Goal: Information Seeking & Learning: Check status

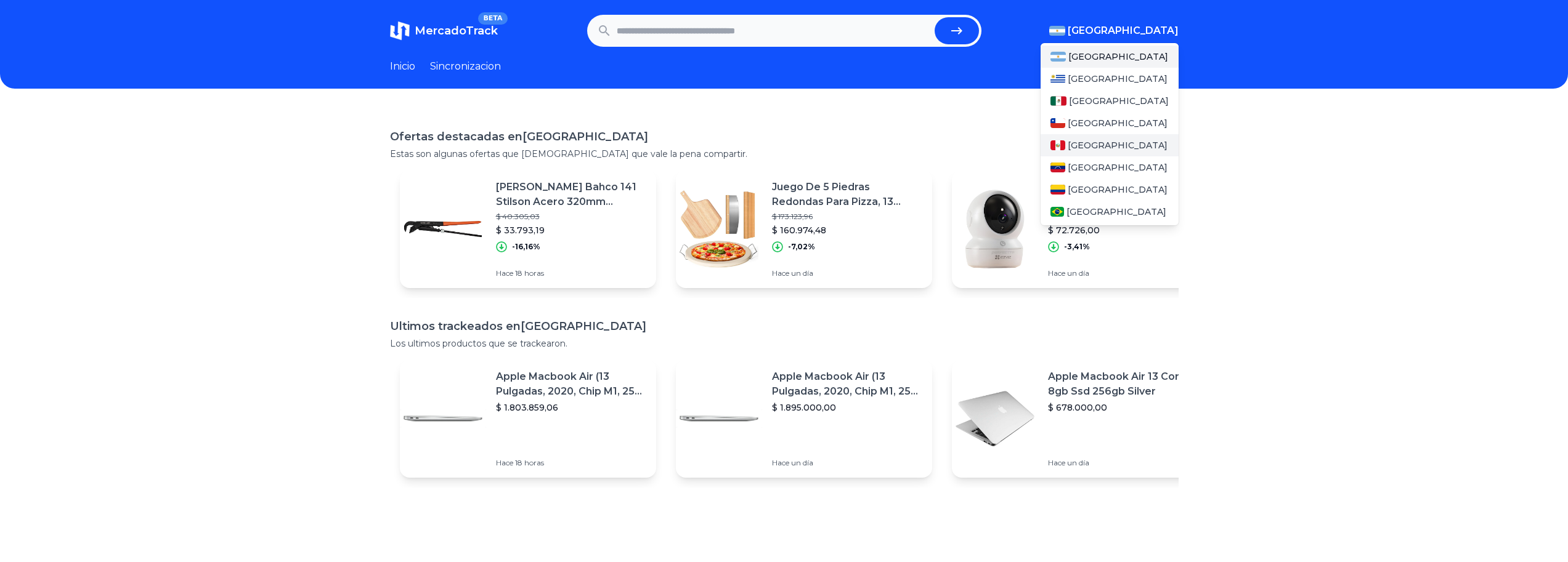
scroll to position [3, 0]
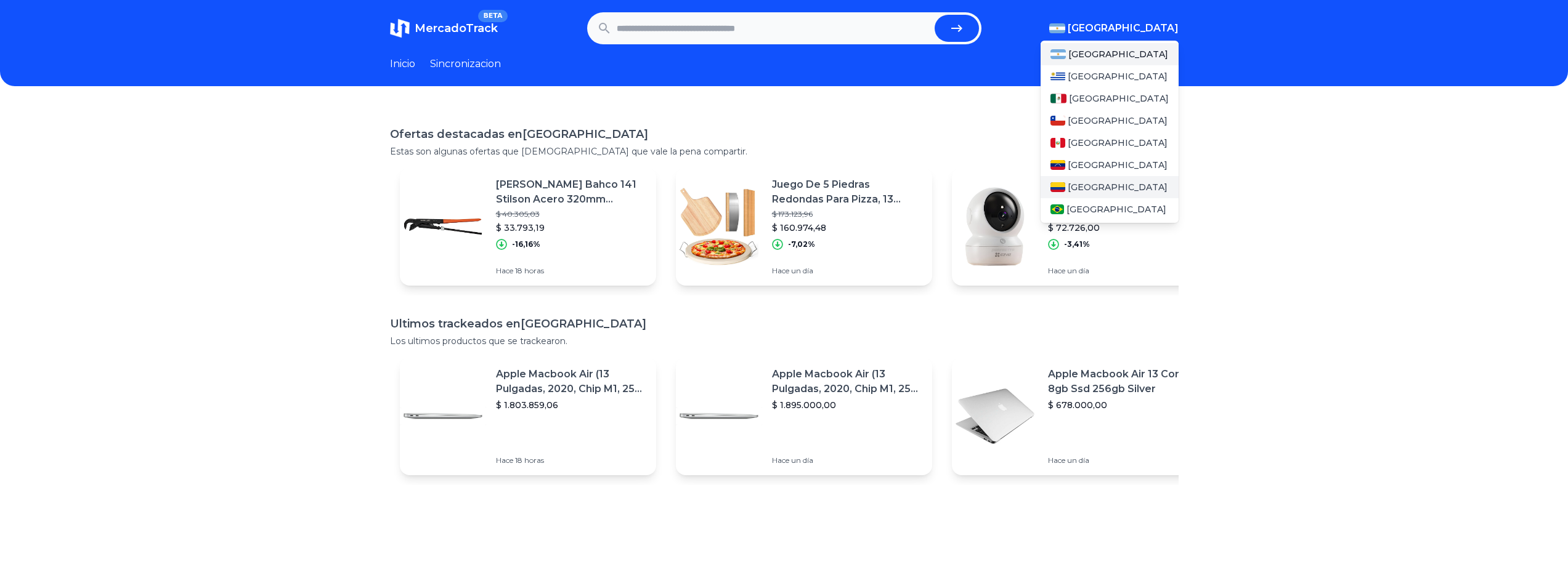
click at [1097, 183] on span "[GEOGRAPHIC_DATA]" at bounding box center [1117, 187] width 100 height 13
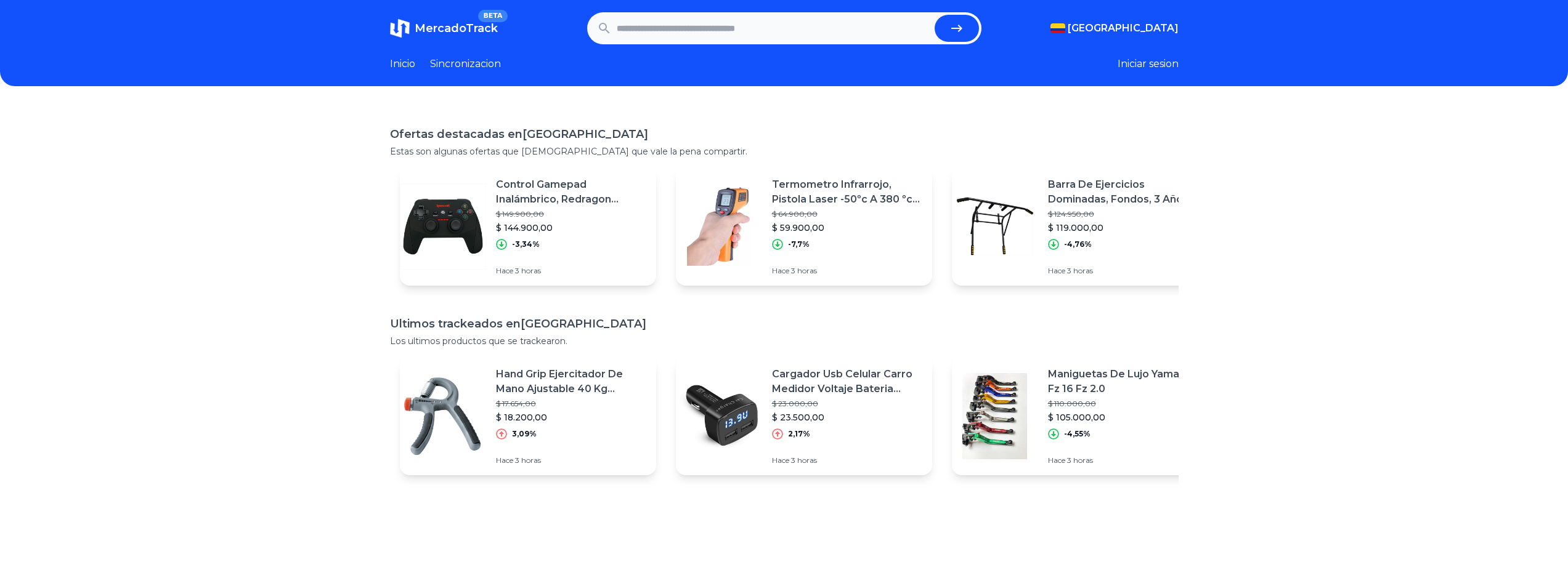
click at [460, 67] on link "Sincronizacion" at bounding box center [465, 64] width 71 height 15
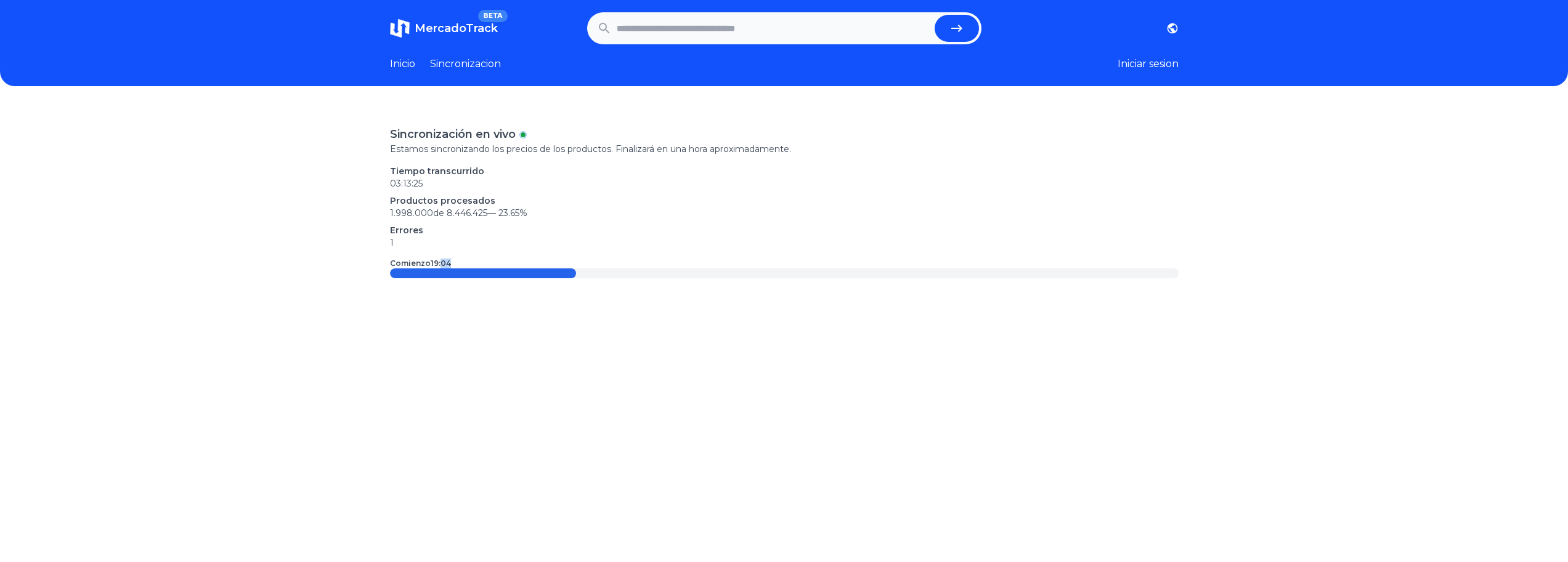
drag, startPoint x: 466, startPoint y: 257, endPoint x: 443, endPoint y: 261, distance: 23.3
click at [443, 261] on div "Comienzo 19:04" at bounding box center [784, 263] width 789 height 10
click at [443, 261] on time "19:04" at bounding box center [441, 263] width 20 height 9
click at [496, 229] on p "Errores" at bounding box center [784, 230] width 789 height 13
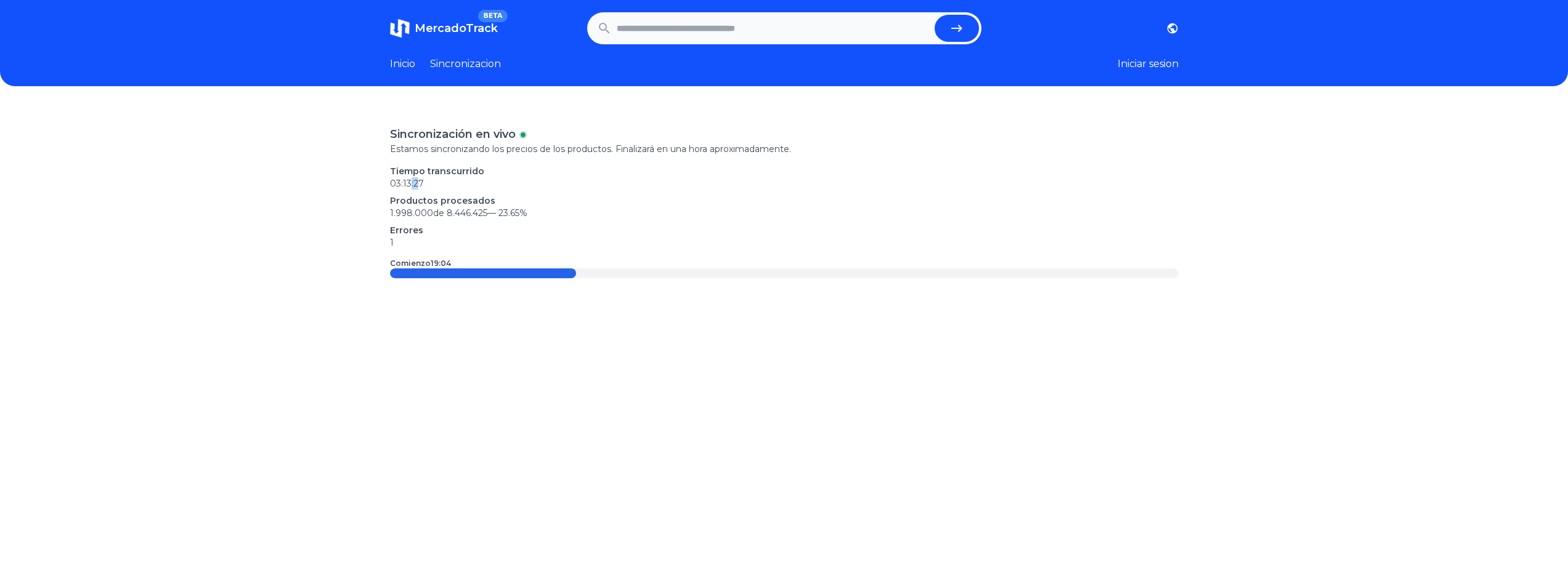
drag, startPoint x: 418, startPoint y: 181, endPoint x: 431, endPoint y: 182, distance: 13.0
click at [428, 181] on p "03:13:27" at bounding box center [784, 183] width 789 height 13
click at [441, 186] on p "03:13:27" at bounding box center [784, 183] width 789 height 13
click at [515, 213] on span "23.65 %" at bounding box center [513, 213] width 29 height 11
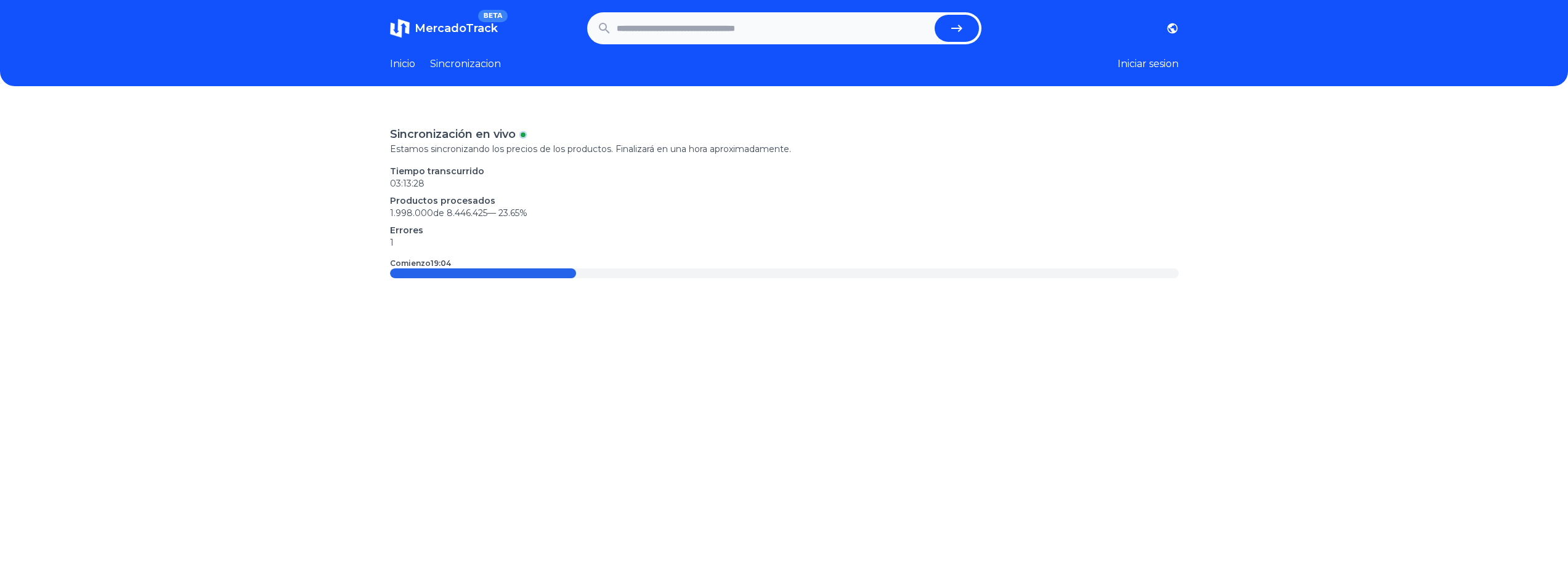
click at [517, 213] on span "23.65 %" at bounding box center [513, 213] width 29 height 11
click at [573, 210] on p "1.998.000 de 8.446.425 — 23.65 %" at bounding box center [784, 213] width 789 height 13
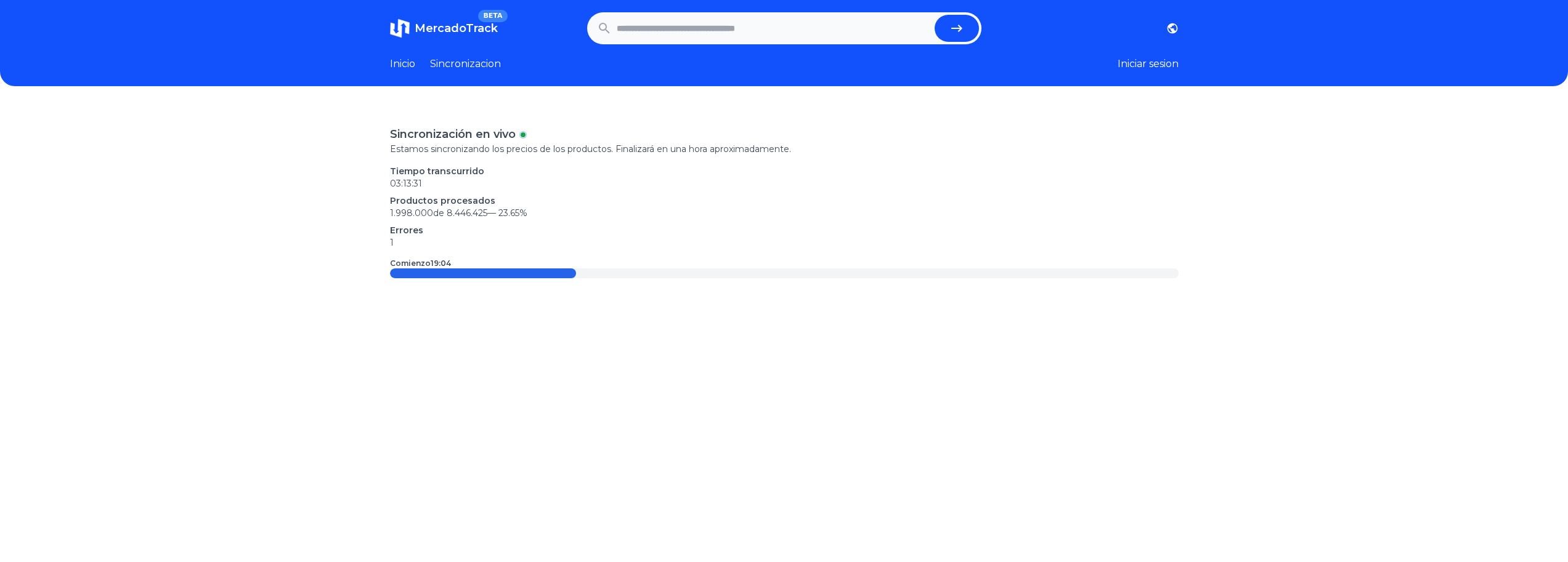
click at [705, 32] on input "text" at bounding box center [773, 28] width 313 height 27
type input "******"
click at [934, 15] on button "submit" at bounding box center [956, 28] width 44 height 27
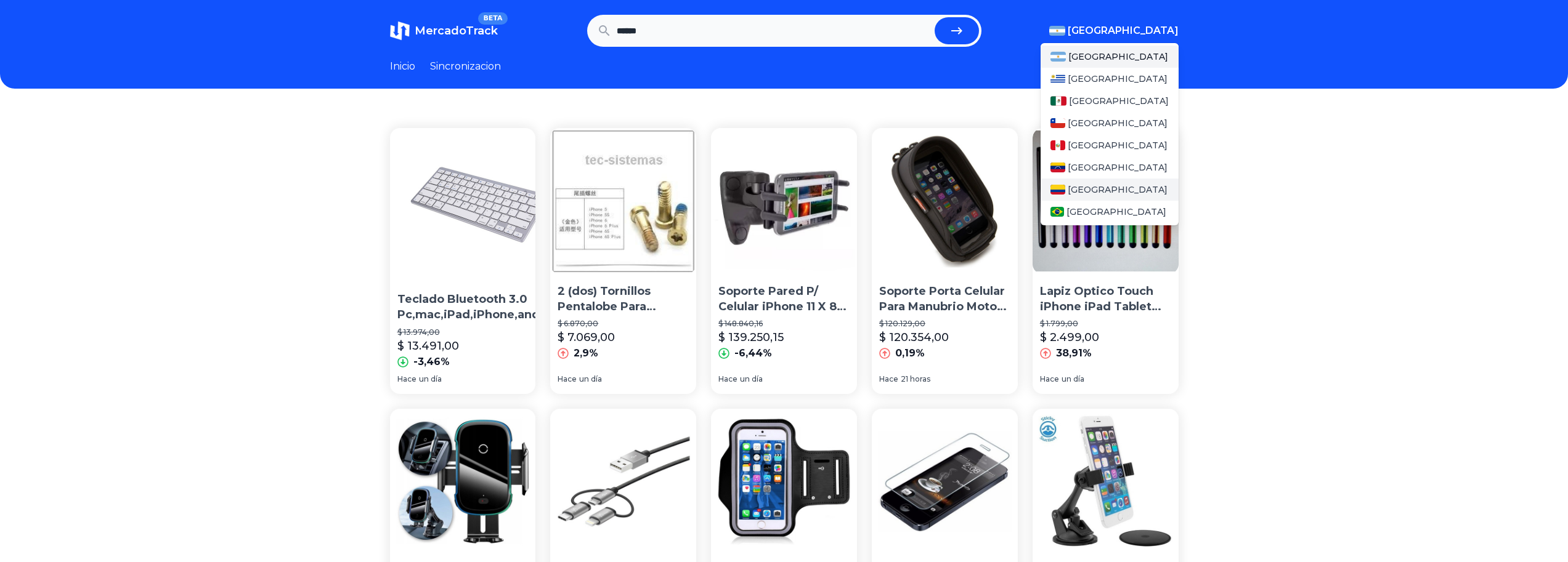
click at [1103, 184] on span "[GEOGRAPHIC_DATA]" at bounding box center [1117, 189] width 100 height 13
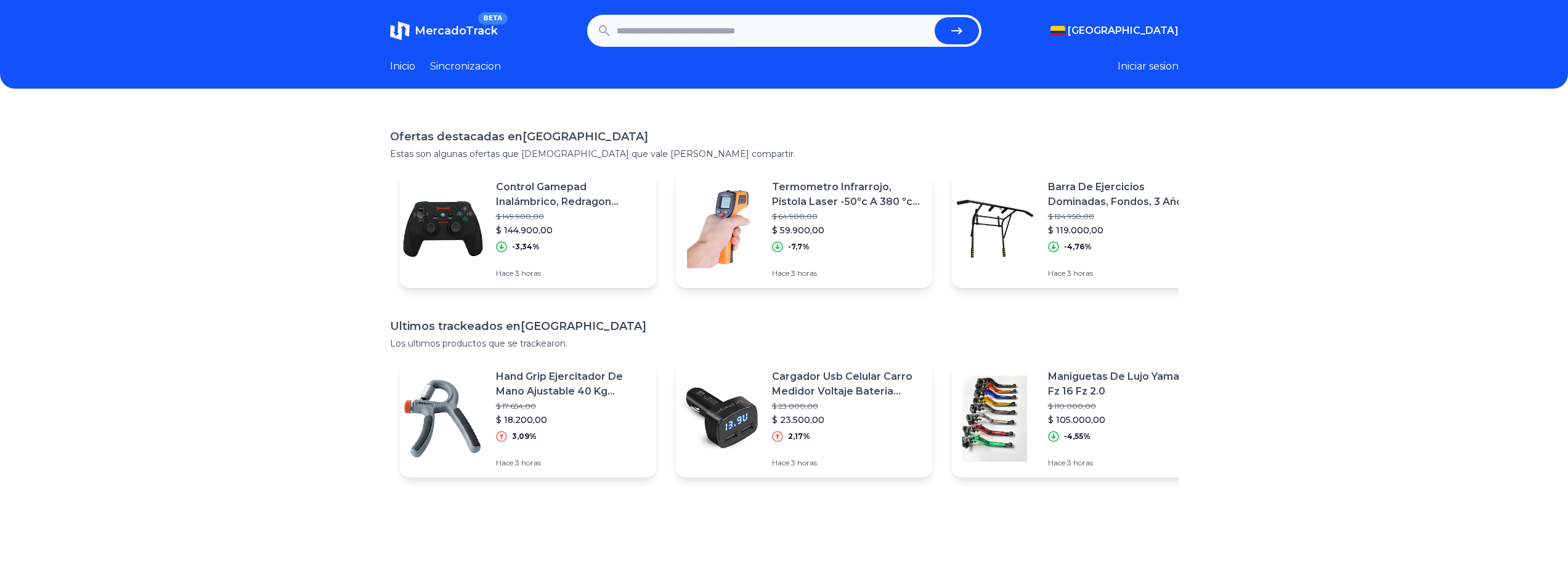
click at [833, 37] on input "text" at bounding box center [773, 30] width 313 height 27
type input "******"
click at [934, 17] on button "submit" at bounding box center [956, 30] width 44 height 27
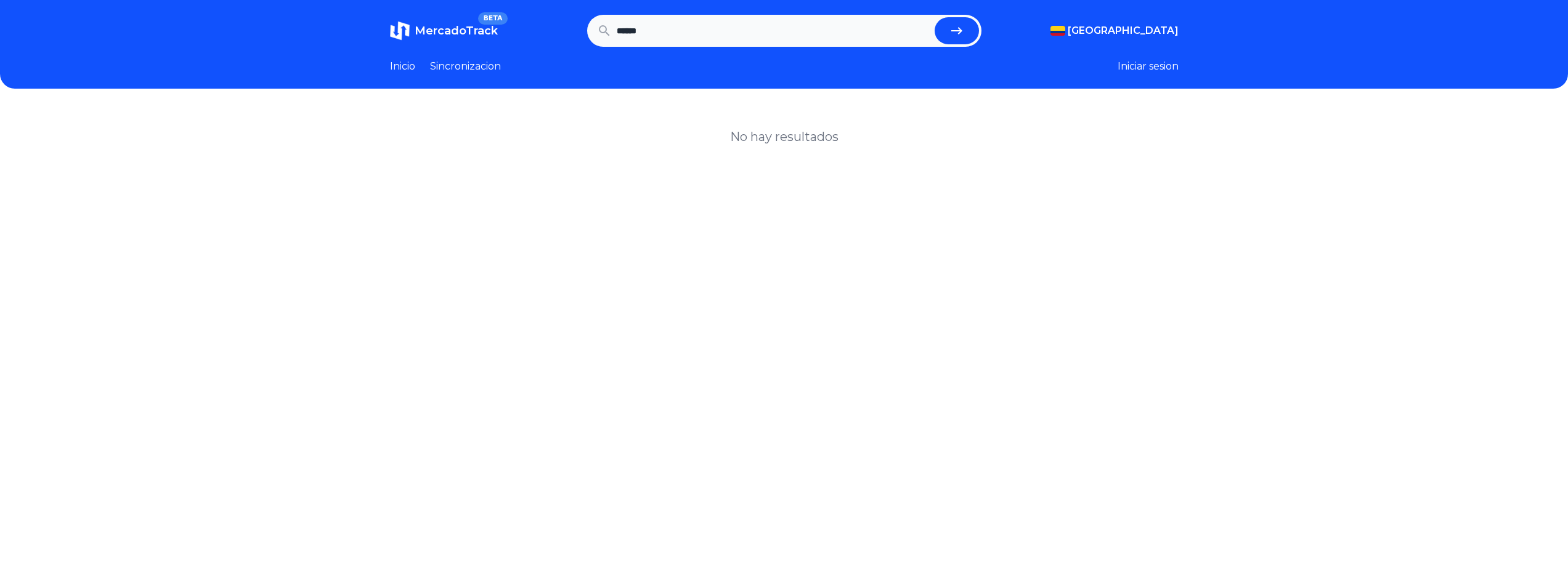
click at [460, 36] on span "MercadoTrack" at bounding box center [456, 30] width 83 height 14
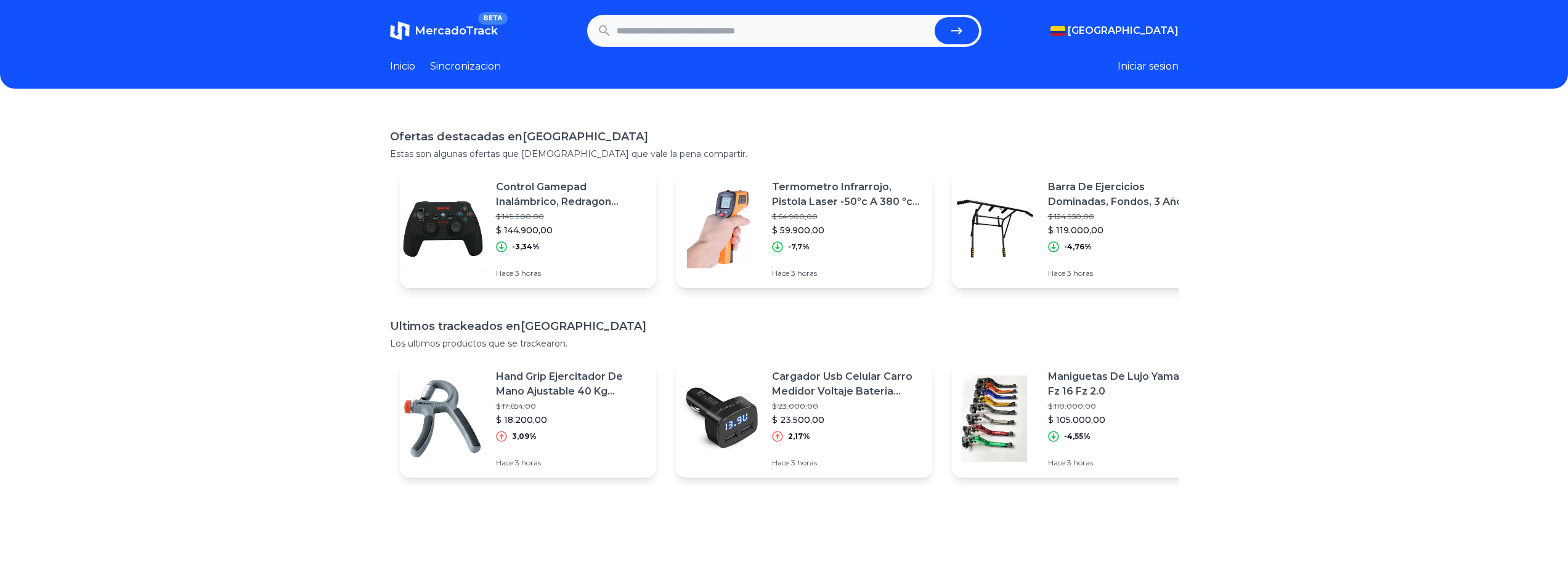
click at [444, 56] on header "MercadoTrack BETA Colombia Argentina Uruguay Mexico Chile Peru Venezuela Colomb…" at bounding box center [784, 44] width 1568 height 88
click at [445, 63] on link "Sincronizacion" at bounding box center [465, 67] width 71 height 15
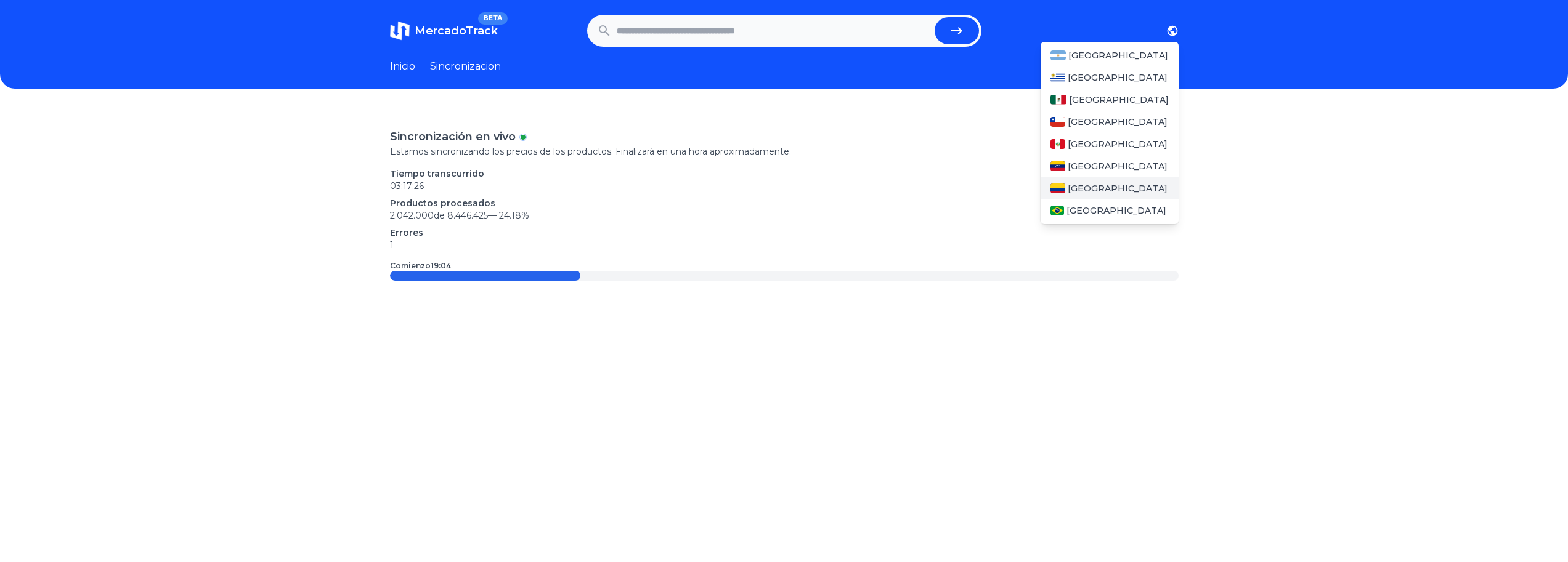
click at [1112, 180] on div "[GEOGRAPHIC_DATA]" at bounding box center [1109, 189] width 138 height 22
